Goal: Task Accomplishment & Management: Manage account settings

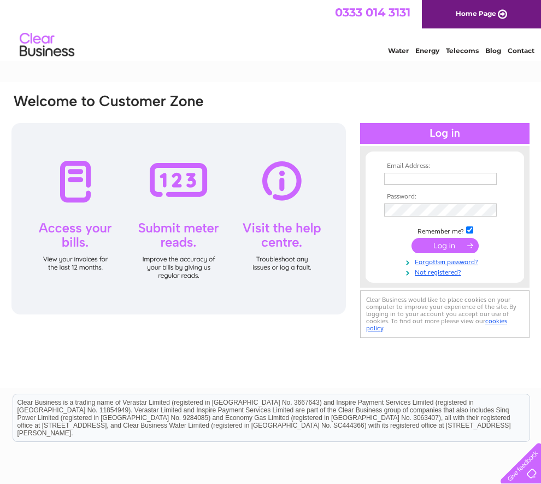
click at [390, 182] on input "text" at bounding box center [440, 179] width 113 height 12
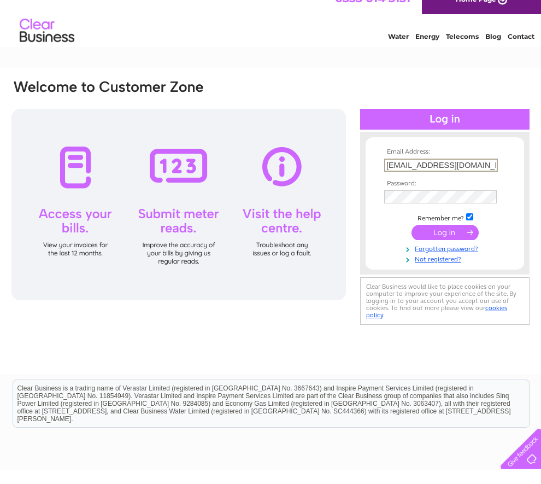
type input "[EMAIL_ADDRESS][DOMAIN_NAME]"
click at [456, 239] on input "submit" at bounding box center [444, 246] width 67 height 15
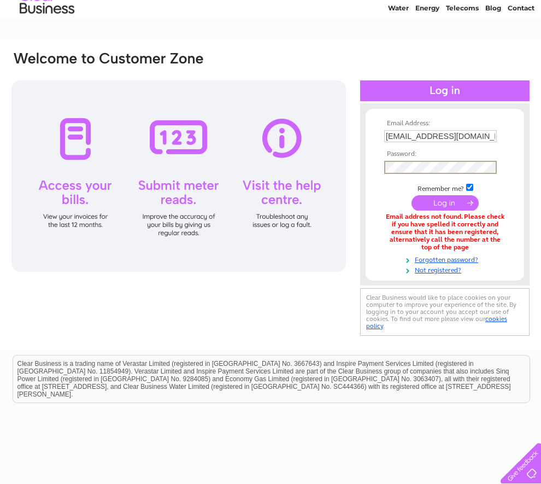
scroll to position [43, 0]
click at [445, 208] on input "submit" at bounding box center [444, 203] width 67 height 15
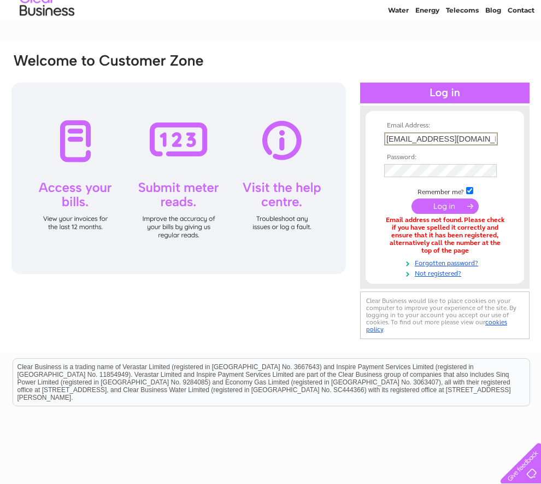
click at [450, 214] on input "submit" at bounding box center [444, 205] width 67 height 15
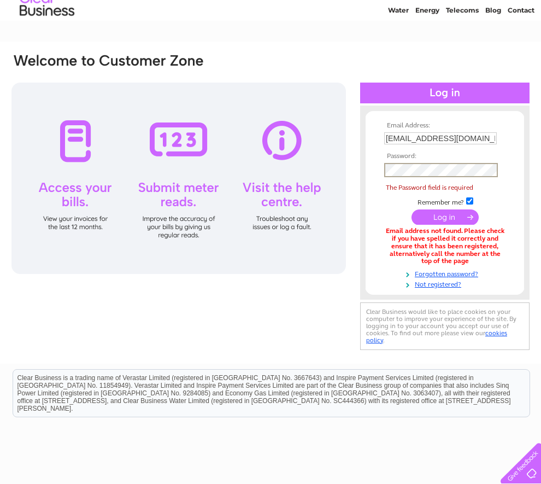
scroll to position [40, 0]
click at [76, 150] on div at bounding box center [178, 178] width 334 height 191
click at [410, 160] on th "Password:" at bounding box center [444, 156] width 127 height 8
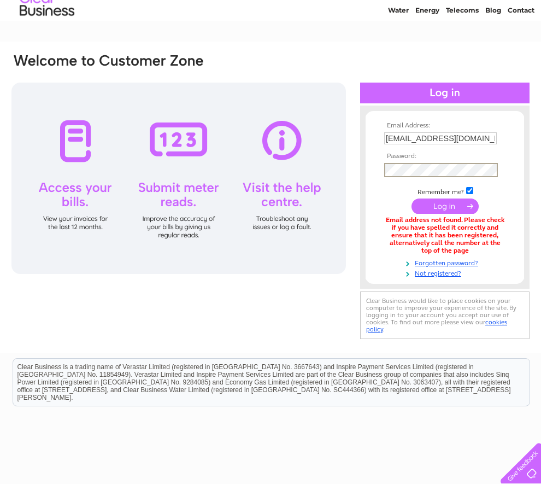
click at [455, 205] on input "submit" at bounding box center [444, 205] width 67 height 15
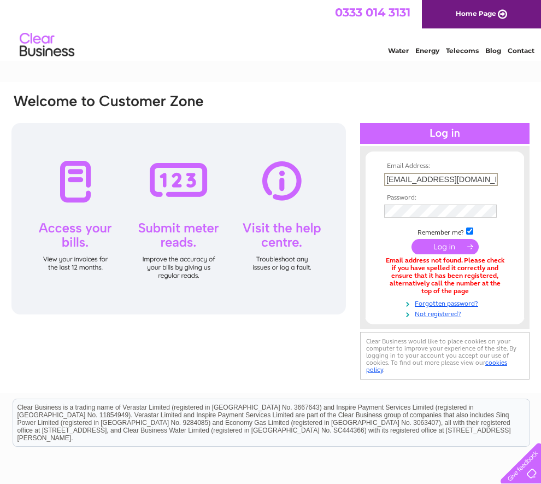
click at [495, 308] on link "Forgotten password?" at bounding box center [446, 302] width 124 height 10
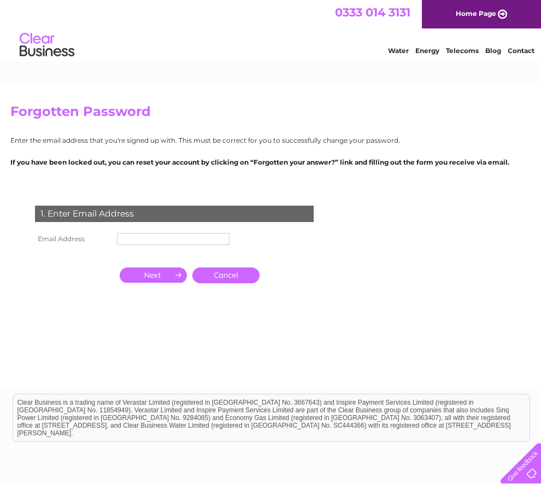
click at [49, 222] on div "1. Enter Email Address" at bounding box center [174, 213] width 279 height 16
click at [51, 208] on td "1. Enter Email Address" at bounding box center [174, 213] width 284 height 36
click at [67, 222] on div "1. Enter Email Address" at bounding box center [174, 213] width 279 height 16
click at [129, 245] on input "text" at bounding box center [173, 239] width 113 height 12
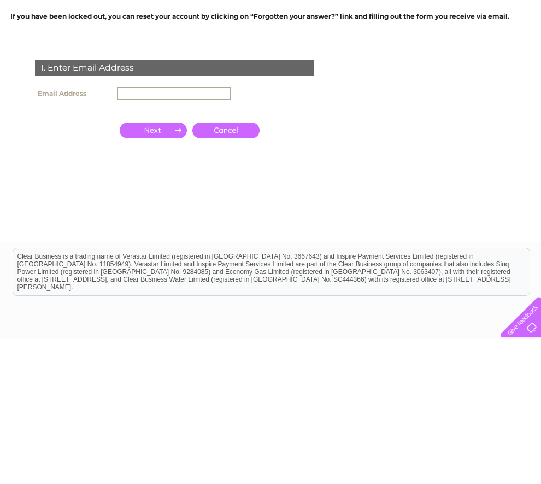
type input "M"
type input "[EMAIL_ADDRESS][DOMAIN_NAME]"
click at [160, 268] on input "button" at bounding box center [153, 275] width 67 height 15
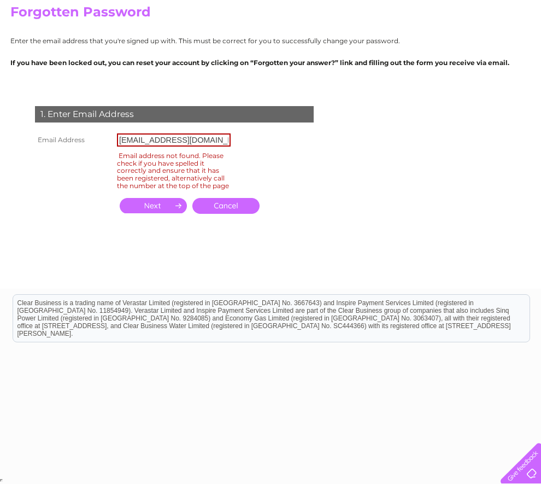
click at [157, 213] on input "button" at bounding box center [153, 205] width 67 height 15
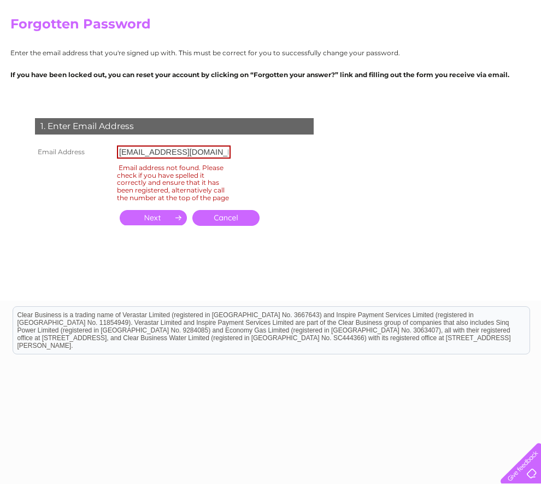
scroll to position [88, 0]
click at [148, 225] on input "button" at bounding box center [153, 216] width 67 height 15
click at [60, 127] on div "1. Enter Email Address" at bounding box center [174, 125] width 279 height 16
click at [93, 134] on div "1. Enter Email Address" at bounding box center [174, 125] width 279 height 16
click at [137, 158] on input "[EMAIL_ADDRESS][DOMAIN_NAME]" at bounding box center [174, 151] width 114 height 13
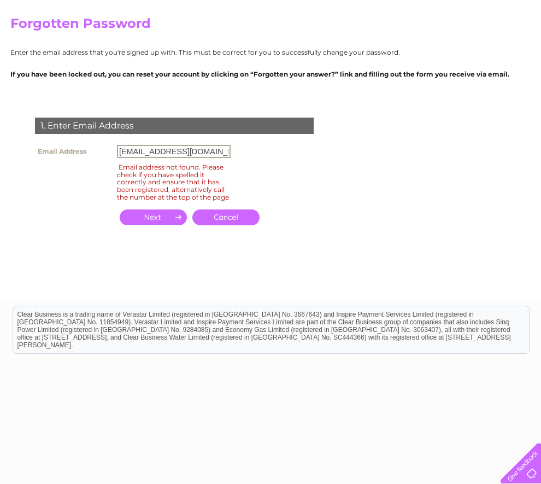
click at [248, 158] on div "1. Enter Email Address Email Address margaretijackson@outlook.com Email address…" at bounding box center [176, 178] width 332 height 142
click at [230, 158] on input "[EMAIL_ADDRESS][DOMAIN_NAME]" at bounding box center [174, 151] width 114 height 13
click at [209, 158] on input "[EMAIL_ADDRESS][DOMAIN_NAME]" at bounding box center [174, 151] width 114 height 13
click at [70, 134] on div "1. Enter Email Address" at bounding box center [174, 125] width 279 height 16
click at [152, 225] on input "button" at bounding box center [153, 216] width 67 height 15
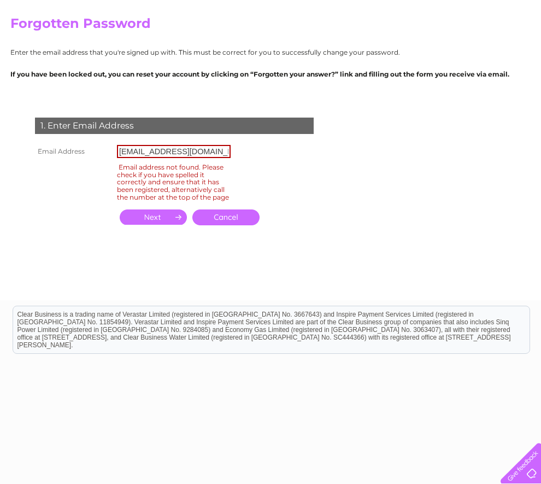
click at [201, 225] on link "Cancel" at bounding box center [225, 217] width 67 height 16
click at [156, 225] on input "button" at bounding box center [153, 216] width 67 height 15
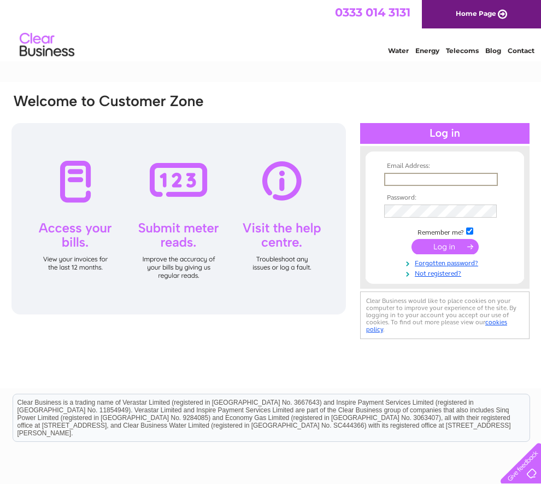
type input "[EMAIL_ADDRESS][DOMAIN_NAME]"
click at [456, 251] on input "submit" at bounding box center [444, 245] width 67 height 15
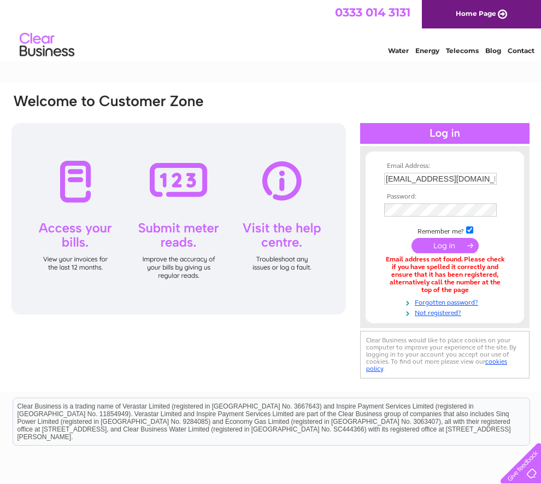
click at [83, 180] on div at bounding box center [178, 218] width 334 height 191
click at [82, 176] on div at bounding box center [178, 218] width 334 height 191
click at [443, 249] on input "submit" at bounding box center [444, 245] width 67 height 15
click at [457, 251] on input "submit" at bounding box center [444, 245] width 67 height 15
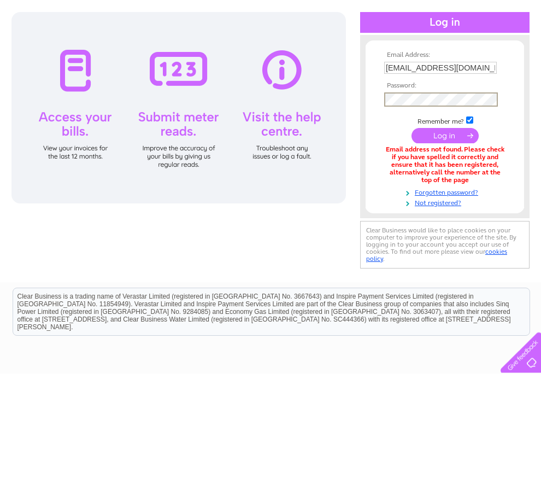
click at [453, 239] on input "submit" at bounding box center [444, 246] width 67 height 15
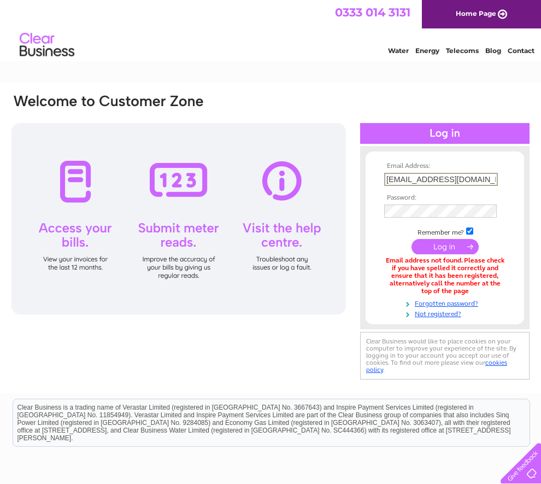
click at [68, 182] on div at bounding box center [178, 218] width 334 height 191
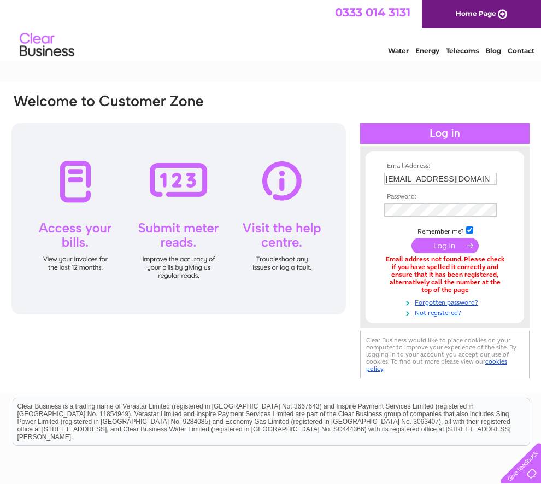
click at [75, 179] on div at bounding box center [178, 218] width 334 height 191
click at [80, 175] on div at bounding box center [178, 218] width 334 height 191
click at [83, 234] on div at bounding box center [178, 218] width 334 height 191
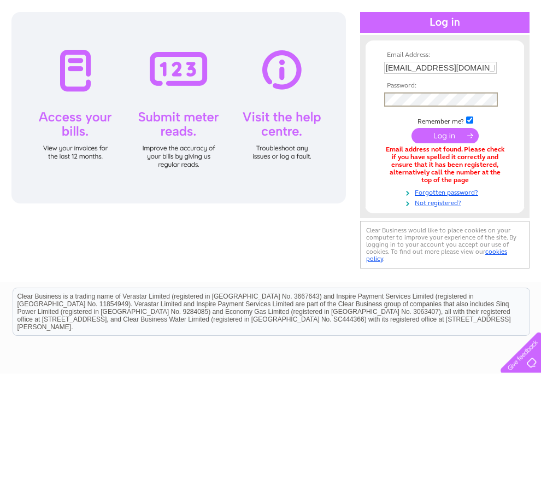
click at [461, 239] on input "submit" at bounding box center [444, 246] width 67 height 15
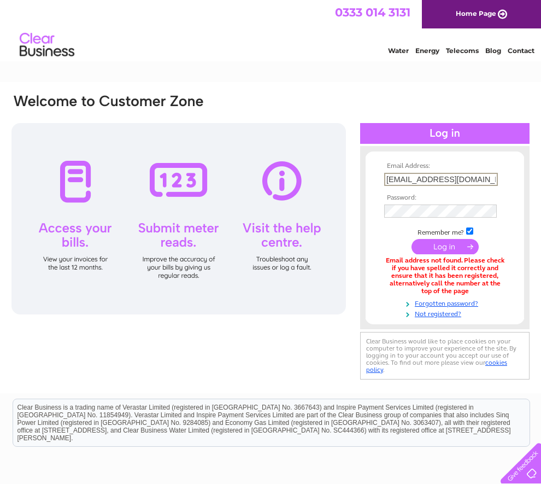
click at [477, 318] on tbody "Email Address: [EMAIL_ADDRESS][DOMAIN_NAME] Password: Remember me?" at bounding box center [444, 240] width 127 height 156
